Goal: Task Accomplishment & Management: Use online tool/utility

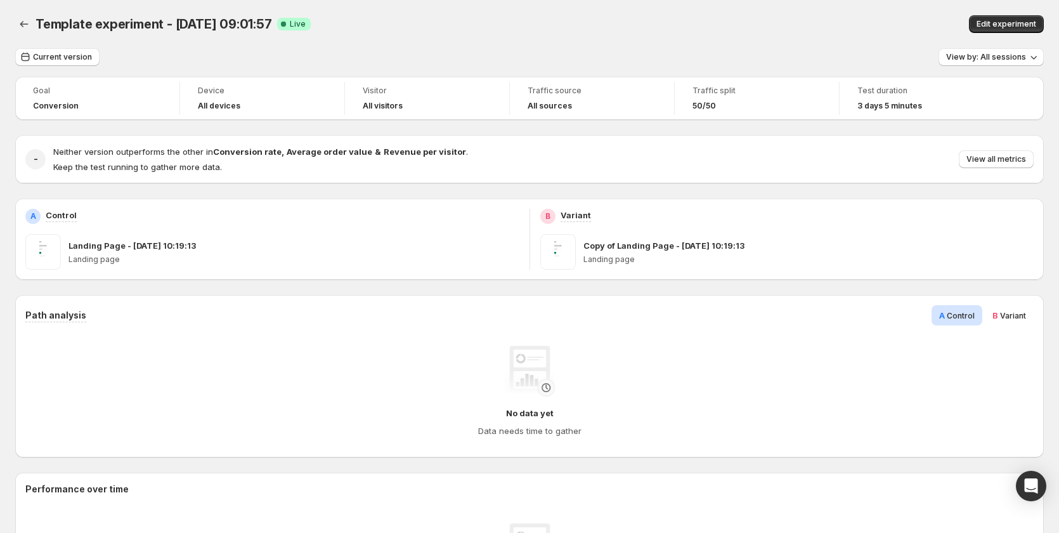
drag, startPoint x: 997, startPoint y: 30, endPoint x: 631, endPoint y: 102, distance: 372.8
click at [642, 94] on div "Template experiment - [DATE] 09:01:57. This page is ready Template experiment -…" at bounding box center [529, 541] width 1059 height 1082
click at [1020, 49] on button "View by: All sessions" at bounding box center [990, 57] width 105 height 18
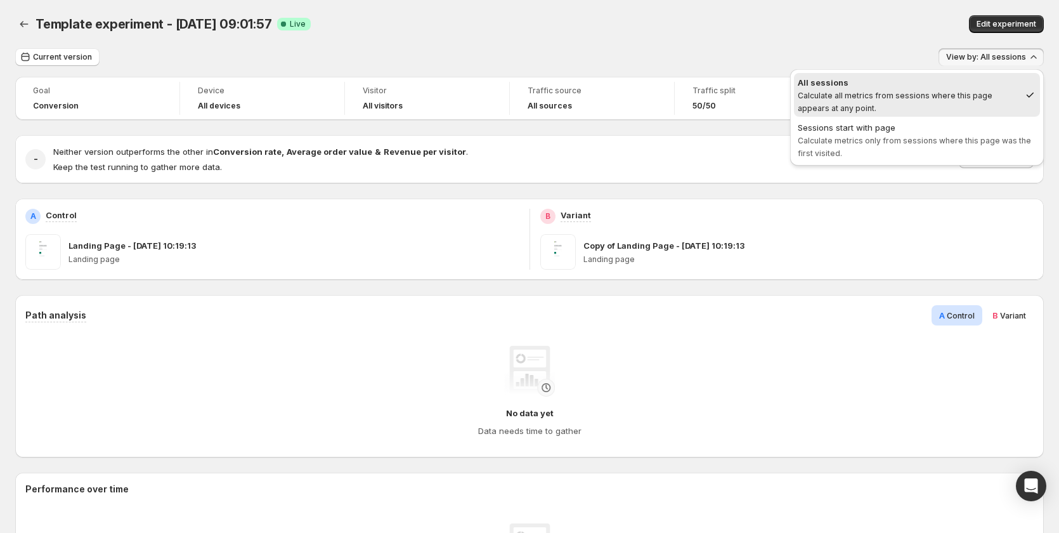
click at [875, 31] on div "Edit experiment" at bounding box center [842, 24] width 401 height 18
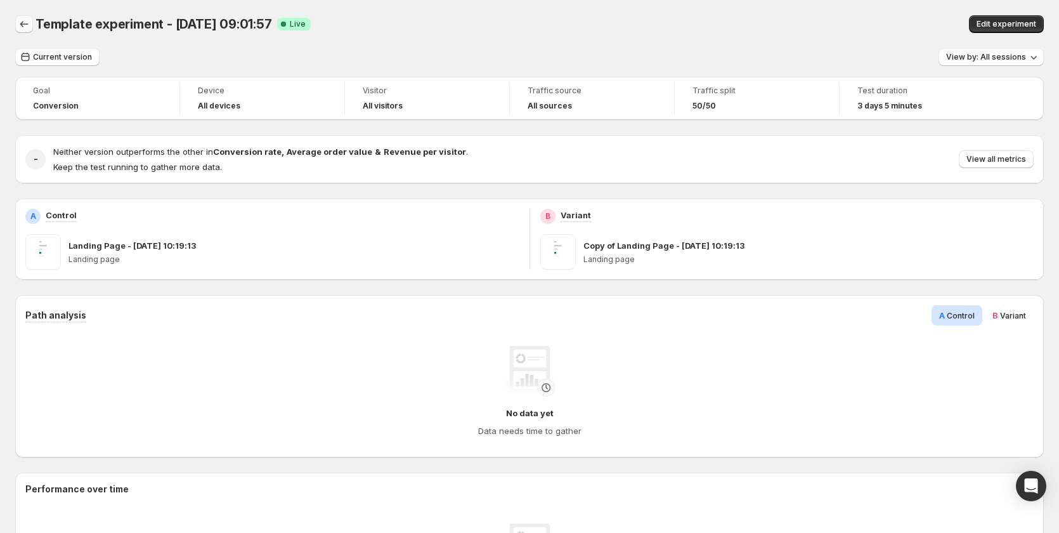
click at [29, 23] on icon "Back" at bounding box center [24, 24] width 13 height 13
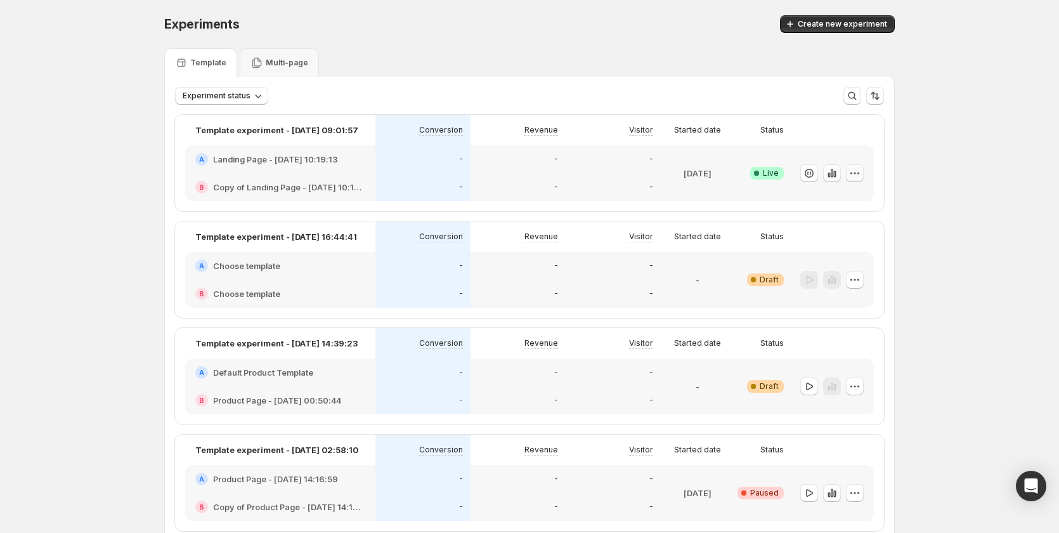
click at [861, 169] on icon "button" at bounding box center [854, 173] width 13 height 13
click at [817, 201] on span "Edit" at bounding box center [810, 199] width 14 height 10
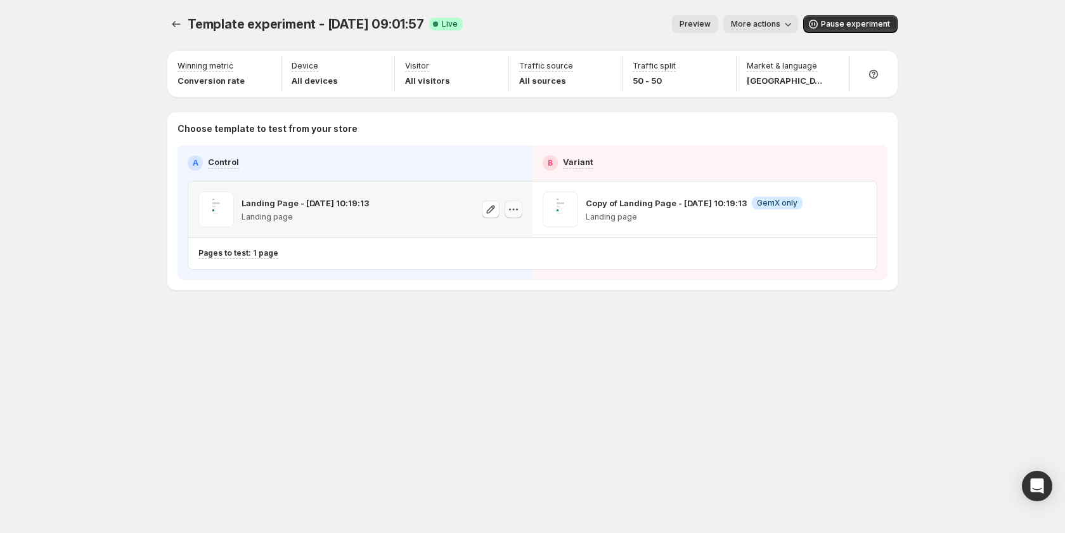
click at [518, 209] on icon "button" at bounding box center [513, 209] width 13 height 13
click at [344, 310] on div "Template experiment - [DATE] 09:01:57. This page is ready Template experiment -…" at bounding box center [532, 179] width 761 height 358
click at [489, 212] on icon "button" at bounding box center [491, 209] width 8 height 8
click at [514, 209] on icon "button" at bounding box center [513, 209] width 13 height 13
click at [366, 316] on div "Template experiment - [DATE] 09:01:57. This page is ready Template experiment -…" at bounding box center [532, 179] width 761 height 358
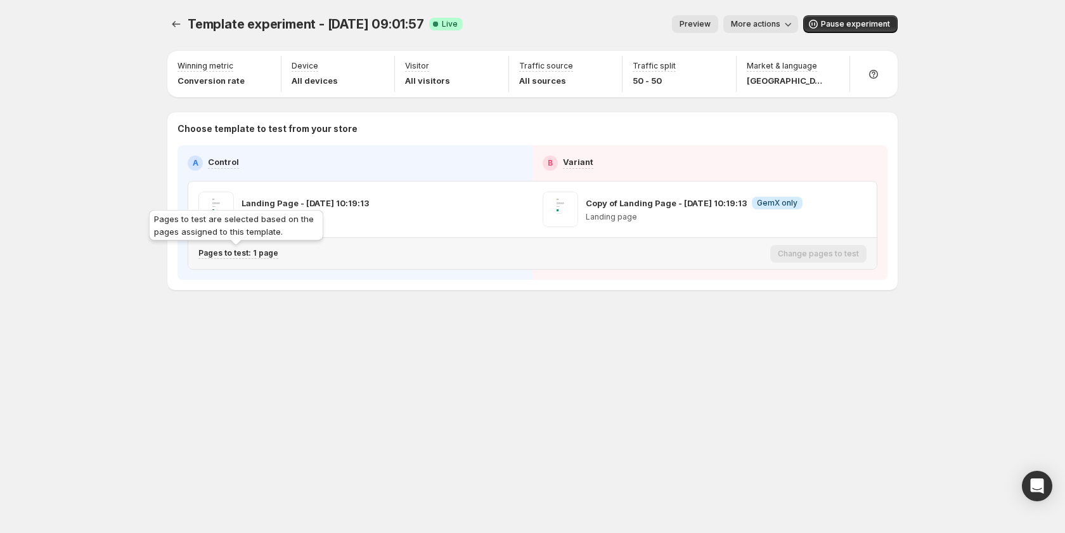
click at [255, 251] on p "Pages to test: 1 page" at bounding box center [238, 253] width 80 height 10
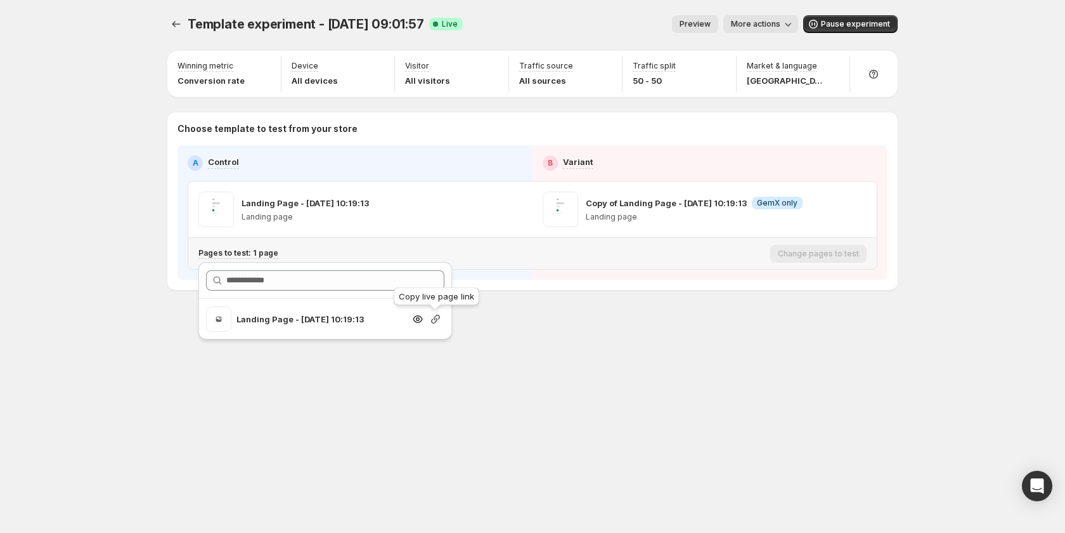
click at [433, 320] on icon "button" at bounding box center [435, 319] width 13 height 13
click at [583, 356] on div "Template experiment - [DATE] 09:01:57. This page is ready Template experiment -…" at bounding box center [532, 179] width 761 height 358
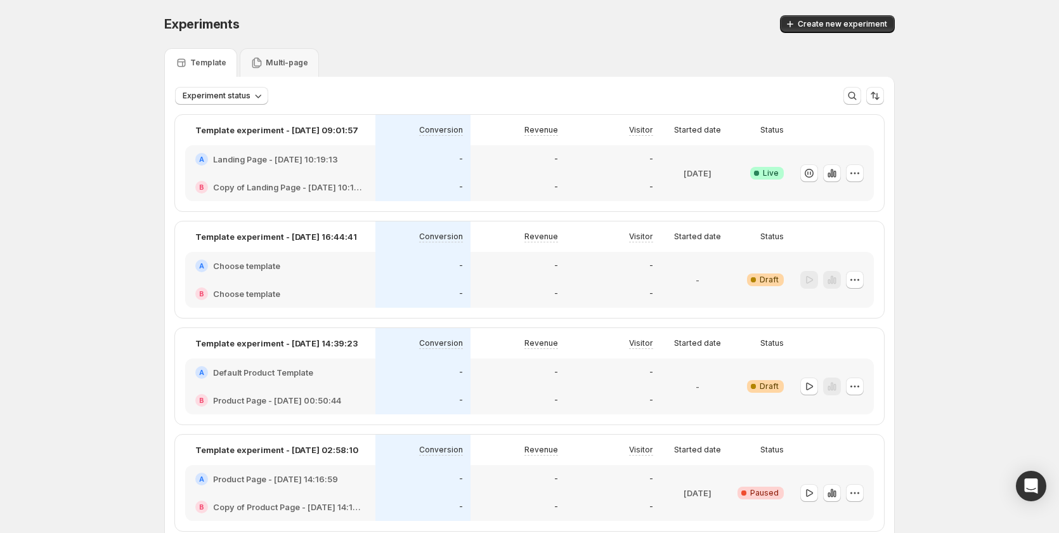
click at [514, 264] on div "-" at bounding box center [518, 265] width 80 height 13
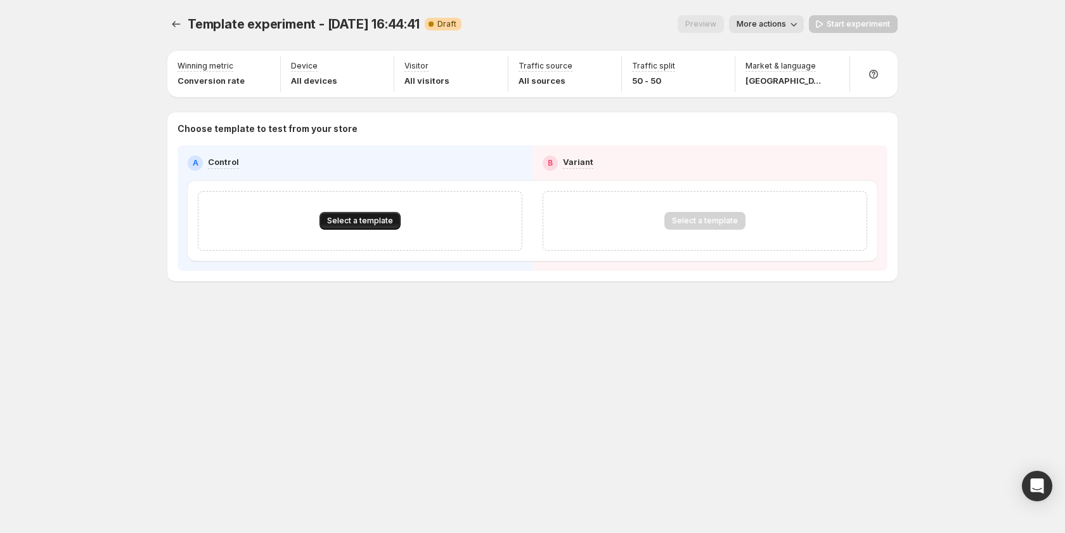
click at [387, 221] on span "Select a template" at bounding box center [360, 221] width 66 height 10
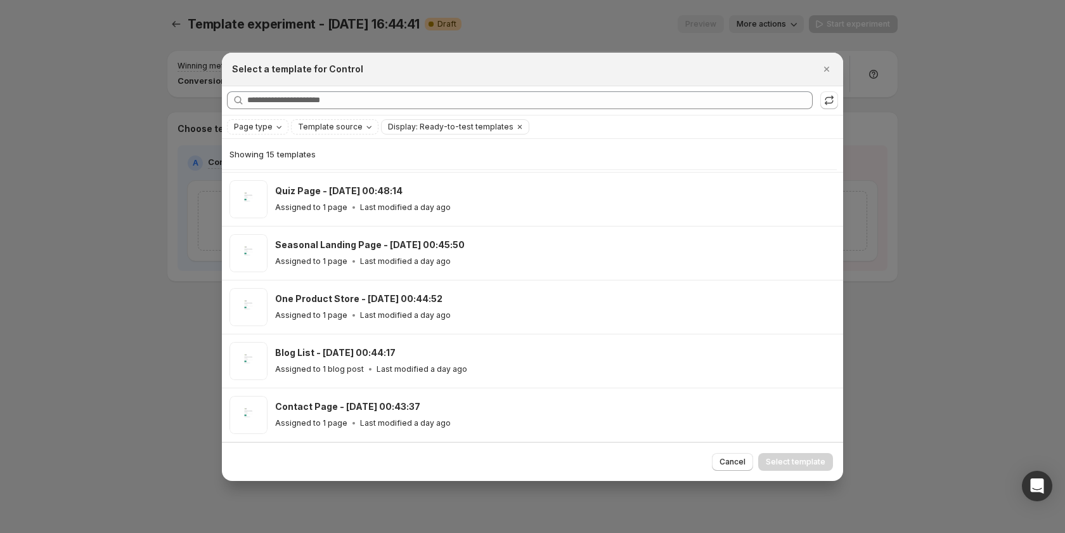
scroll to position [156, 0]
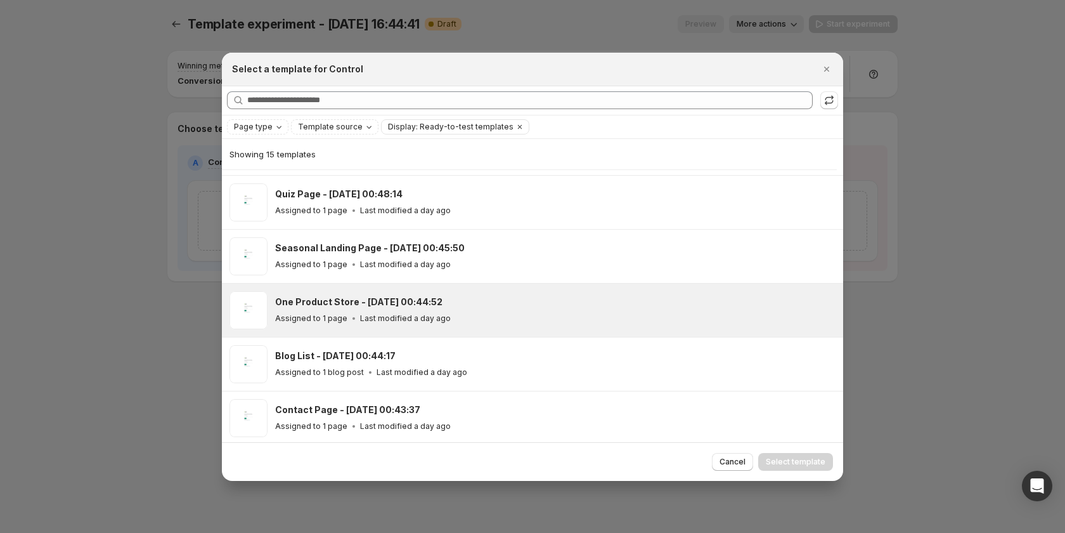
click at [467, 306] on div "One Product Store - [DATE] 00:44:52" at bounding box center [553, 301] width 557 height 13
click at [787, 456] on span "Select template" at bounding box center [796, 461] width 60 height 10
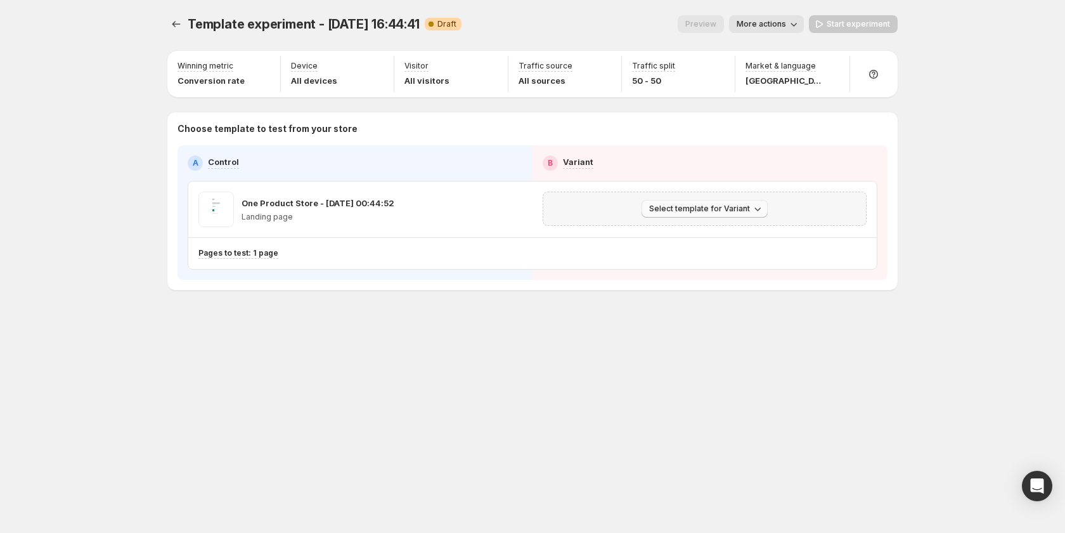
click at [723, 210] on span "Select template for Variant" at bounding box center [699, 209] width 101 height 10
drag, startPoint x: 722, startPoint y: 259, endPoint x: 725, endPoint y: 362, distance: 103.4
click at [725, 362] on div "Template experiment - [DATE] 16:44:41. This page is ready Template experiment -…" at bounding box center [532, 266] width 1065 height 533
click at [701, 211] on span "Select template for Variant" at bounding box center [699, 209] width 101 height 10
click at [694, 236] on span "Select an existing template" at bounding box center [695, 235] width 107 height 10
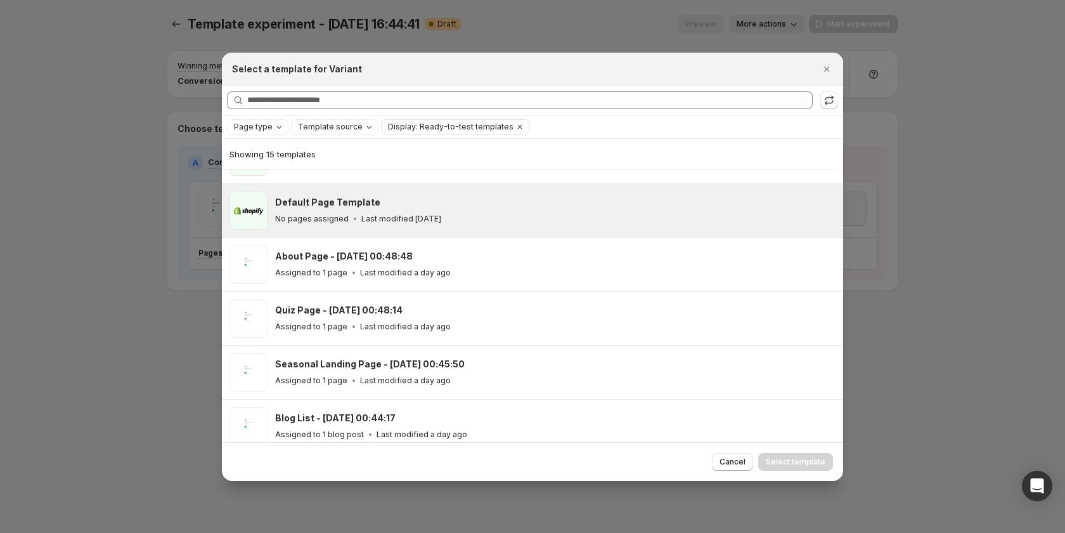
scroll to position [157, 0]
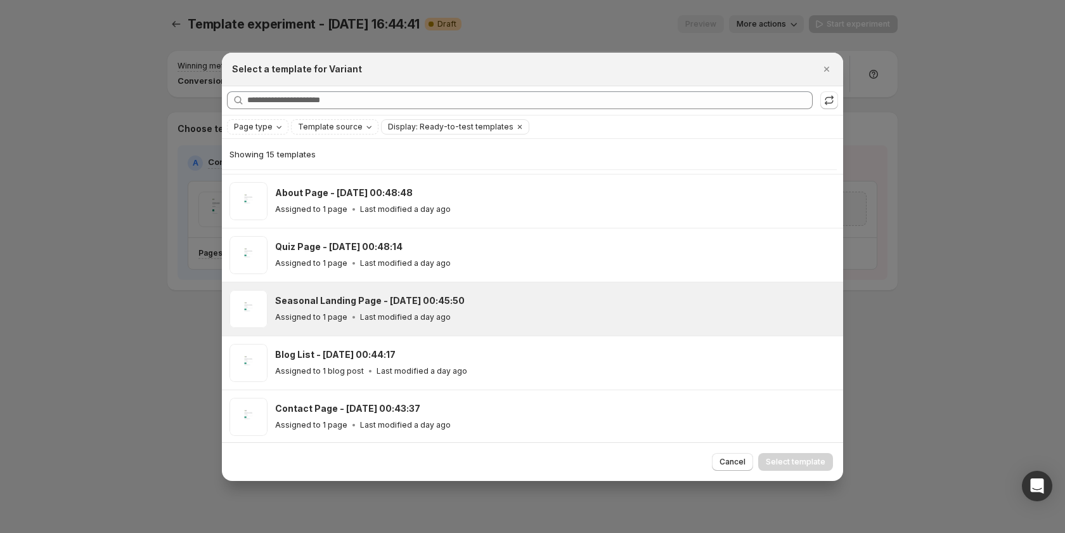
click at [491, 313] on div "Assigned to 1 page Last modified a day ago" at bounding box center [553, 317] width 557 height 13
click at [806, 453] on button "Select template" at bounding box center [795, 462] width 75 height 18
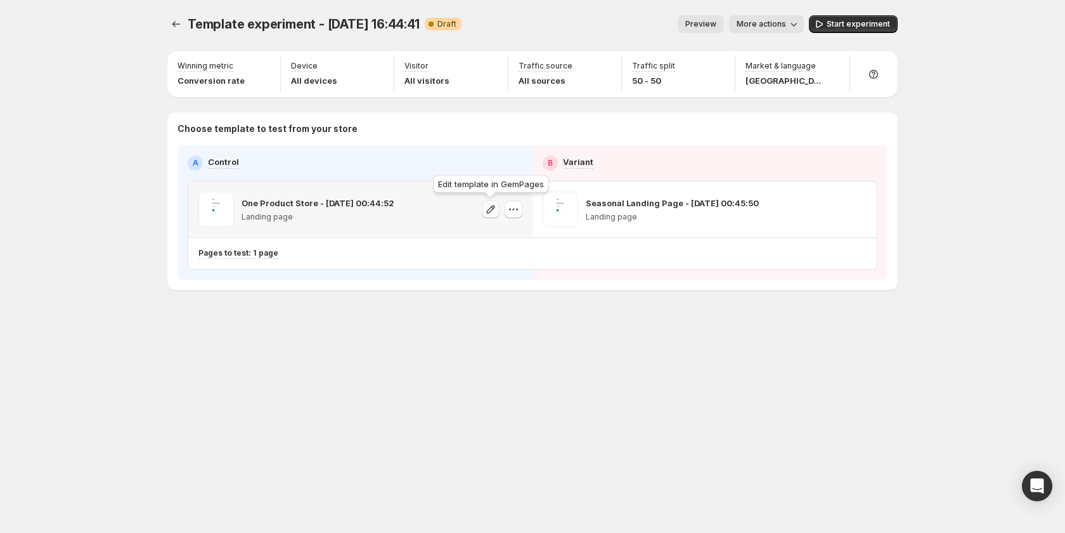
click at [488, 212] on icon "button" at bounding box center [491, 209] width 8 height 8
click at [857, 207] on icon "button" at bounding box center [857, 209] width 13 height 13
click at [832, 337] on div "Template experiment - [DATE] 16:44:41. This page is ready Template experiment -…" at bounding box center [532, 179] width 761 height 358
click at [857, 209] on icon "button" at bounding box center [857, 209] width 13 height 13
click at [664, 399] on div "Template experiment - [DATE] 16:44:41. This page is ready Template experiment -…" at bounding box center [532, 266] width 761 height 533
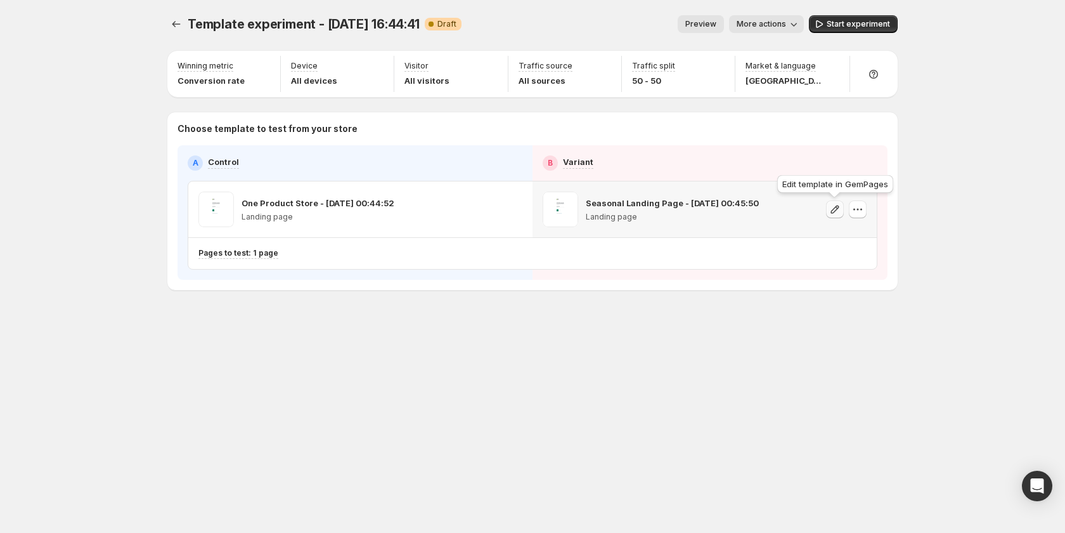
click at [832, 208] on icon "button" at bounding box center [835, 209] width 13 height 13
